Goal: Find specific page/section: Find specific page/section

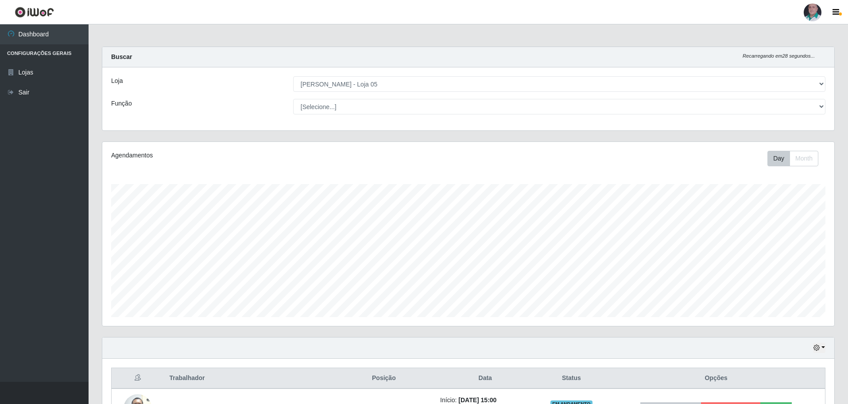
select select "252"
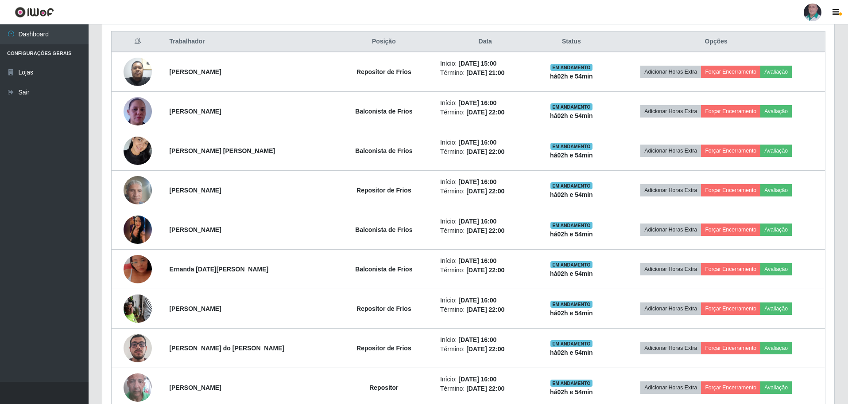
scroll to position [310, 0]
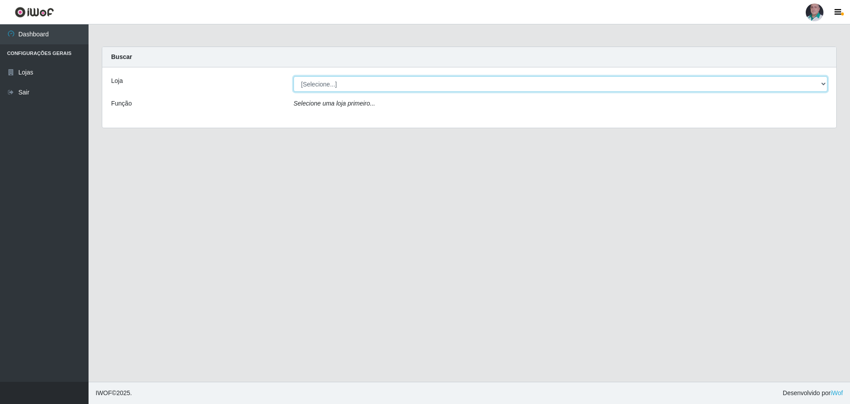
click at [318, 89] on select "[Selecione...] Mar Vermelho - Loja 05" at bounding box center [561, 84] width 534 height 16
select select "252"
click at [294, 76] on select "[Selecione...] Mar Vermelho - Loja 05" at bounding box center [561, 84] width 534 height 16
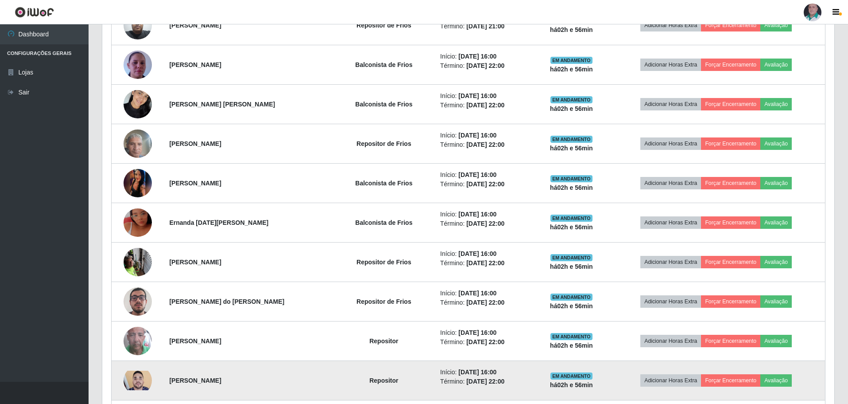
scroll to position [399, 0]
